Goal: Information Seeking & Learning: Learn about a topic

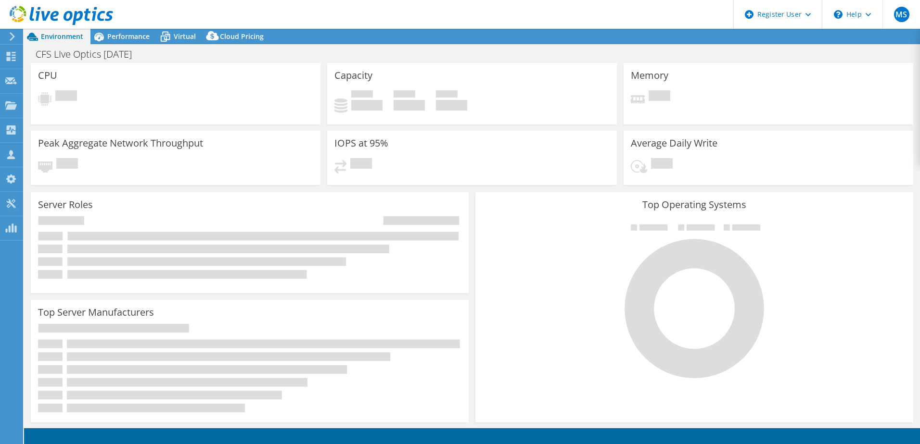
select select "USD"
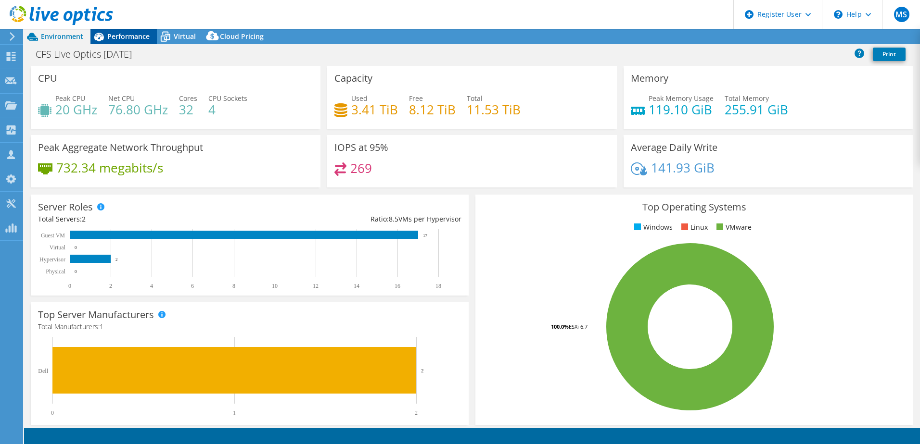
click at [123, 38] on span "Performance" at bounding box center [128, 36] width 42 height 9
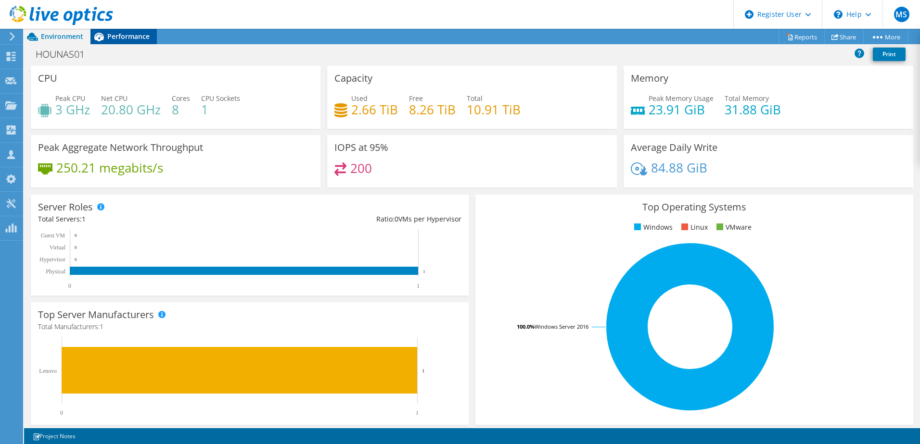
click at [114, 34] on span "Performance" at bounding box center [128, 36] width 42 height 9
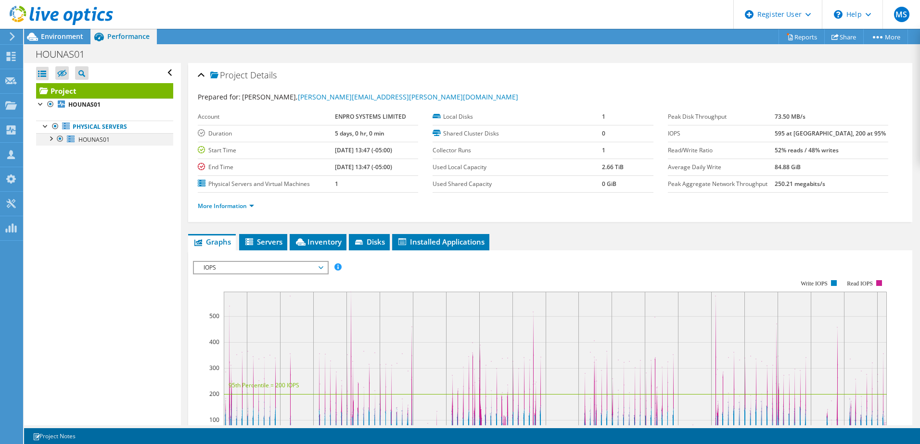
click at [51, 137] on div at bounding box center [51, 138] width 10 height 10
click at [50, 139] on div at bounding box center [51, 138] width 10 height 10
